Goal: Use online tool/utility: Utilize a website feature to perform a specific function

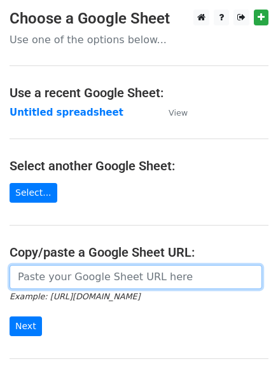
click at [58, 280] on input "url" at bounding box center [136, 277] width 252 height 24
paste input "https://docs.google.com/spreadsheets/d/17LC5d8LAsrG1lrpHOBgr9dE8akxWsdx0D4BEWR8…"
click at [58, 278] on input "https://docs.google.com/spreadsheets/d/17LC5d8LAsrG1lrpHOBgr9dE8akxWsdx0D4BEWR8…" at bounding box center [136, 277] width 252 height 24
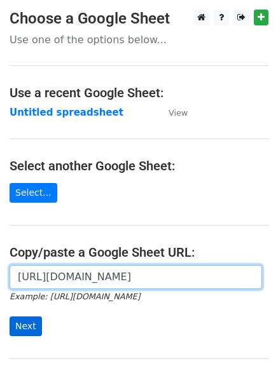
type input "https://docs.google.com/spreadsheets/d/17LC5d8LAsrG1lrpHOBgr9dE8akxWsdx0D4BEWR8…"
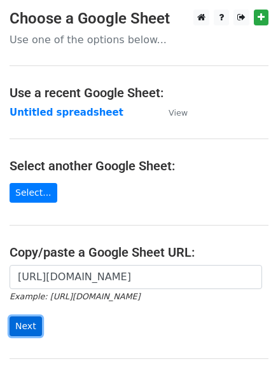
scroll to position [0, 0]
click at [28, 330] on input "Next" at bounding box center [26, 326] width 32 height 20
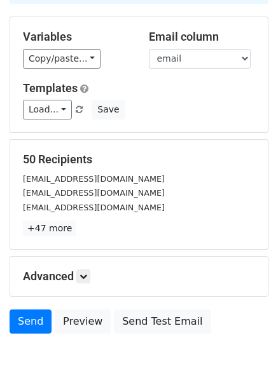
scroll to position [178, 0]
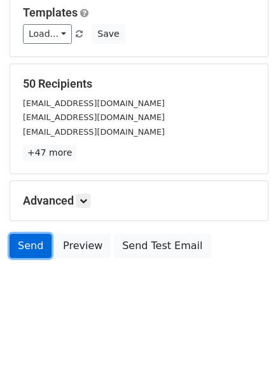
click at [32, 241] on link "Send" at bounding box center [31, 246] width 42 height 24
